Goal: Check status: Check status

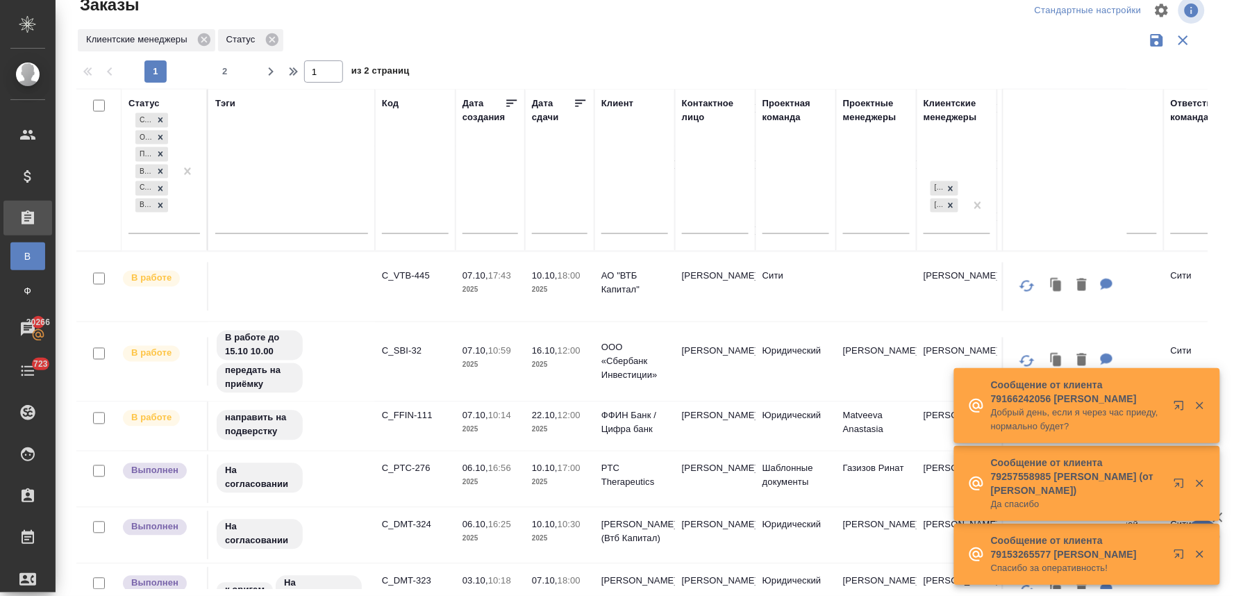
scroll to position [772, 0]
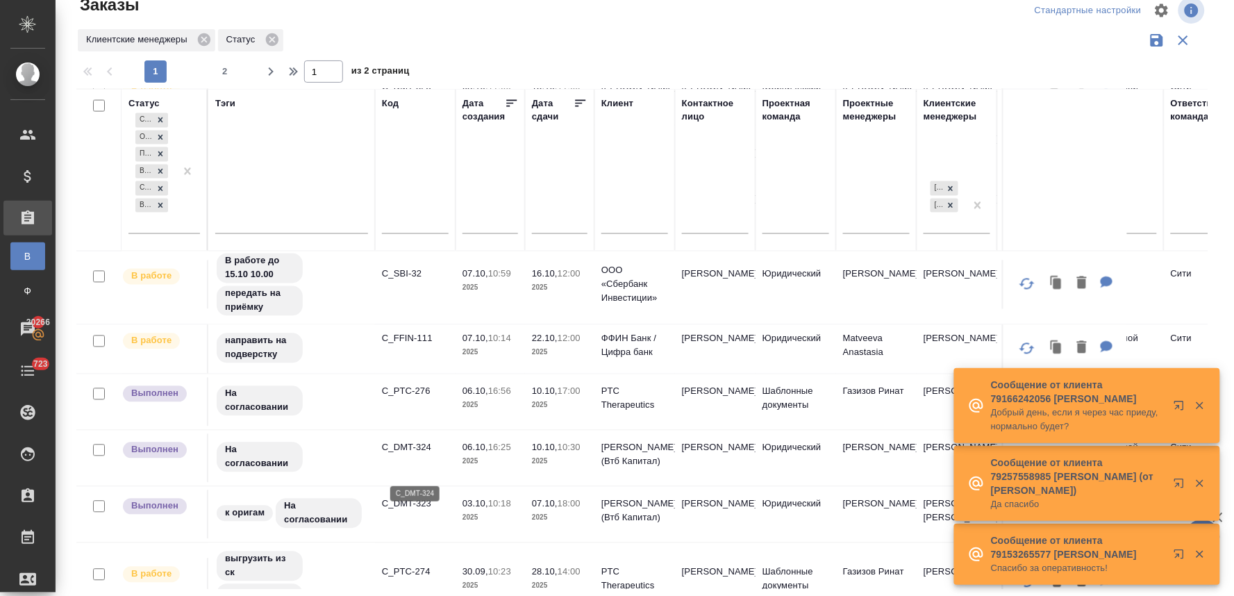
click at [403, 455] on p "C_DMT-324" at bounding box center [415, 448] width 67 height 14
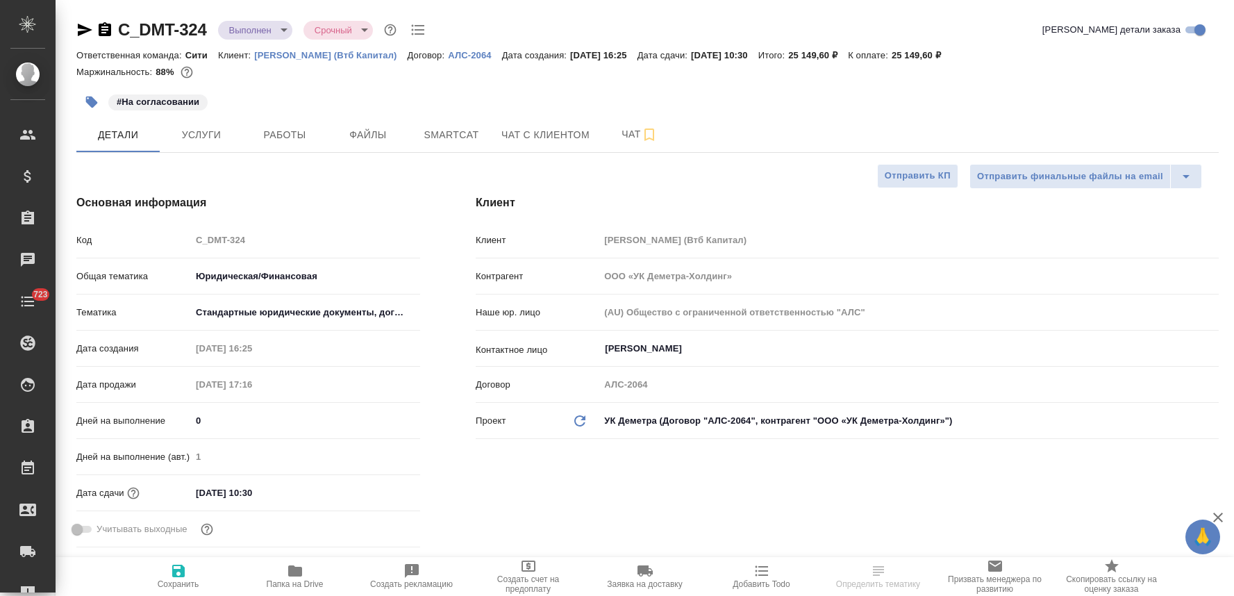
select select "RU"
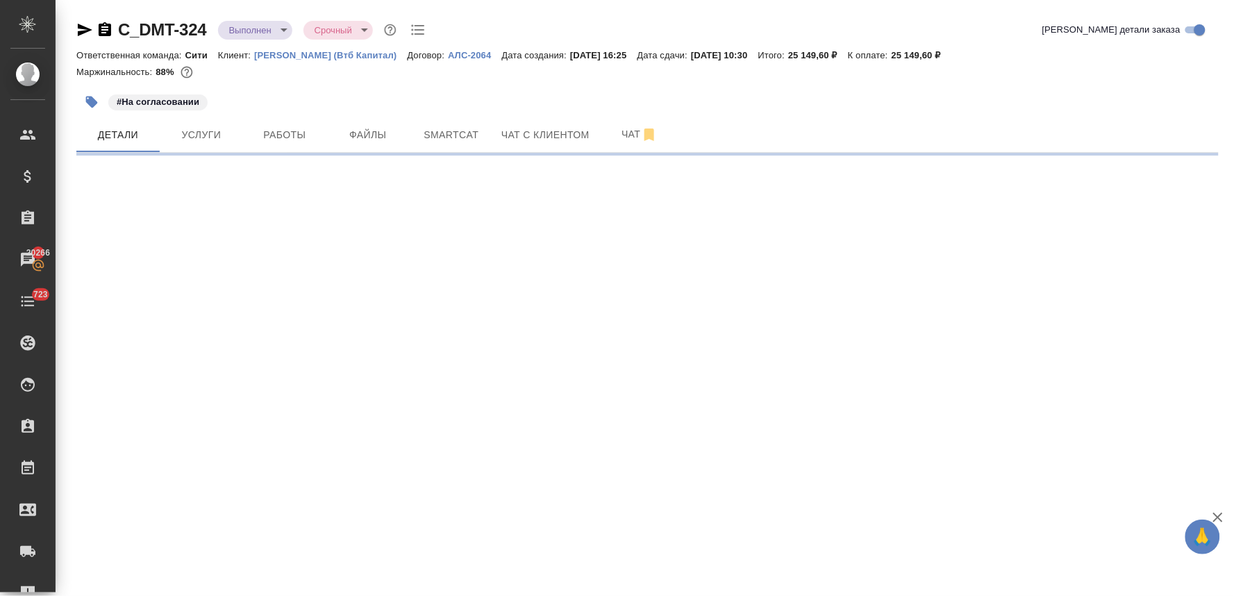
select select "RU"
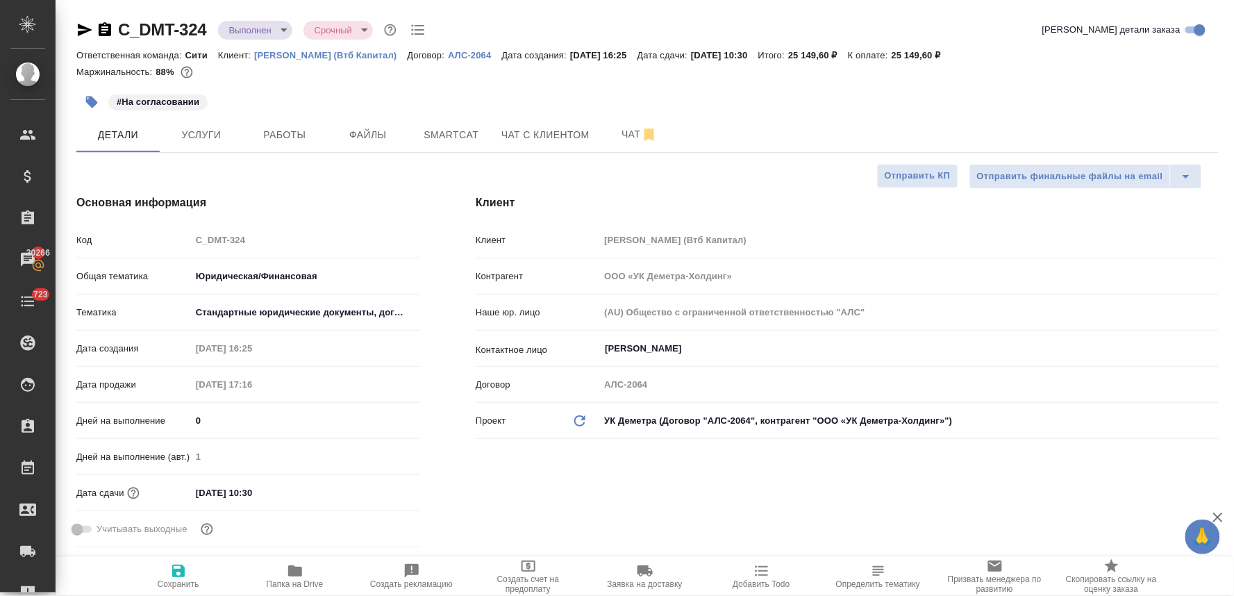
type textarea "x"
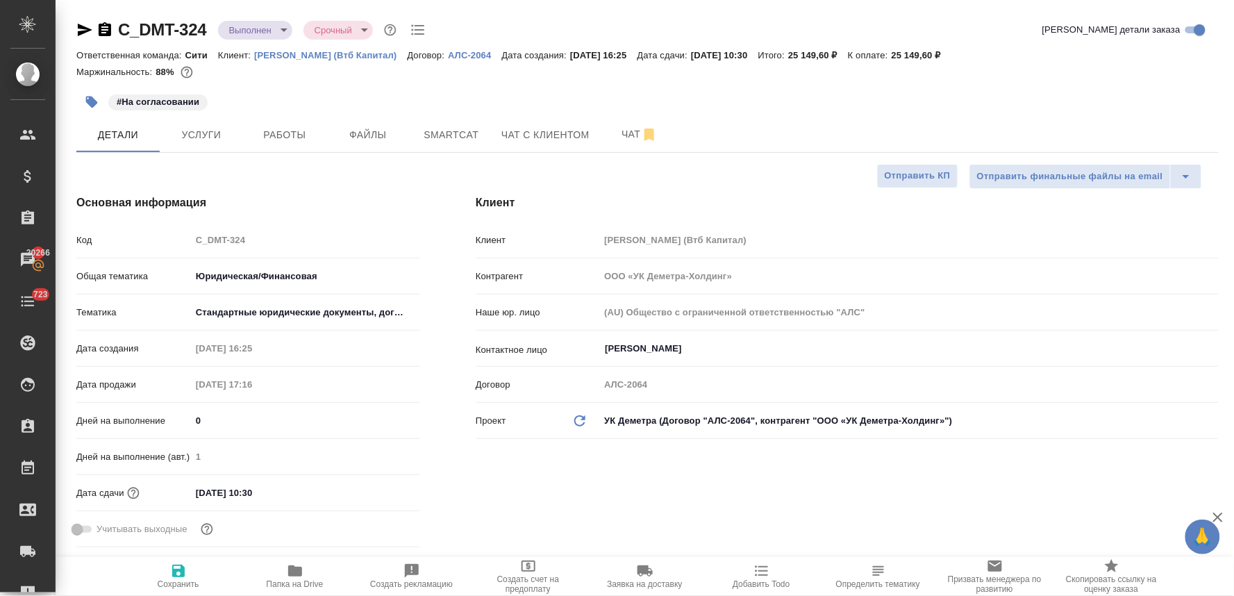
type textarea "x"
click at [1065, 89] on div "#На согласовании" at bounding box center [647, 102] width 1143 height 31
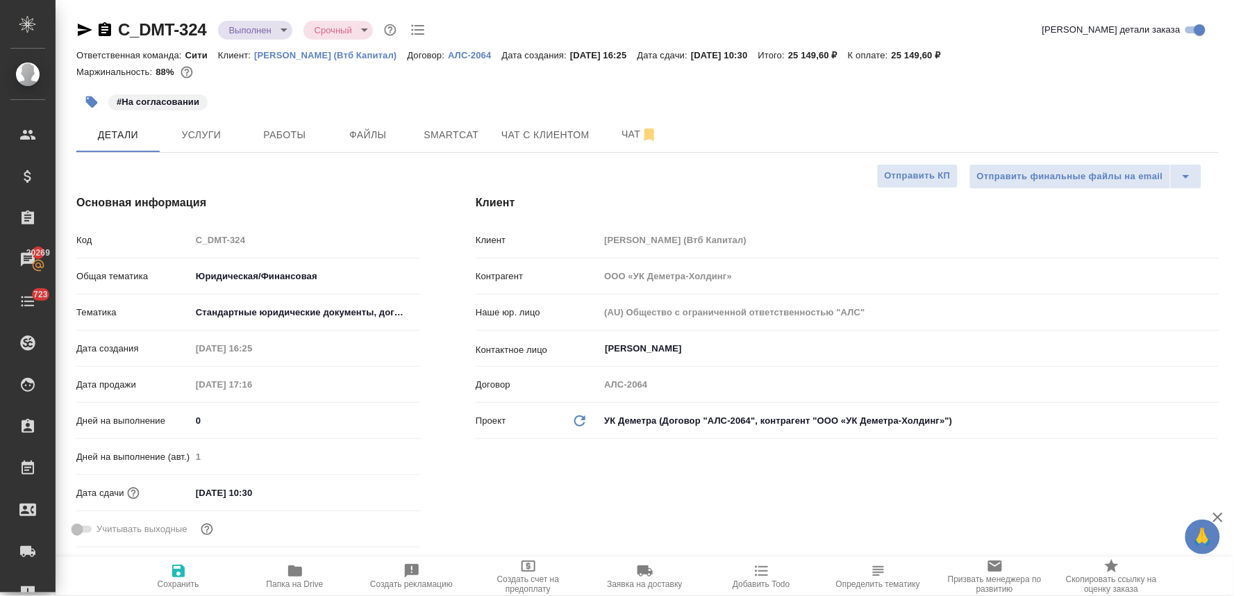
type textarea "x"
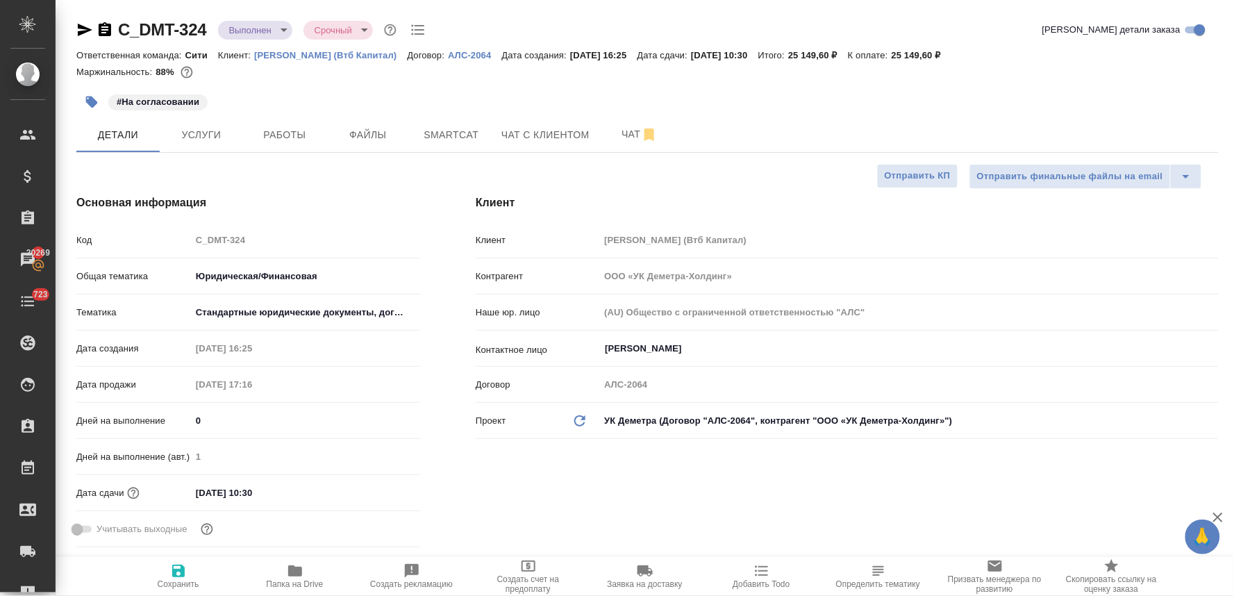
type textarea "x"
click at [1110, 89] on div "#На согласовании" at bounding box center [647, 102] width 1143 height 31
type textarea "x"
